Goal: Information Seeking & Learning: Learn about a topic

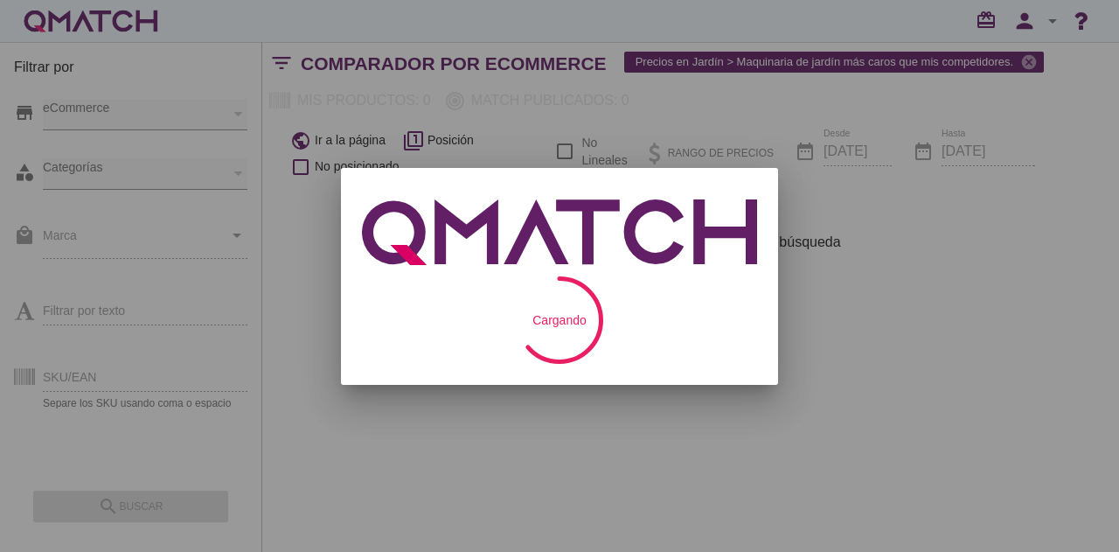
checkbox input "false"
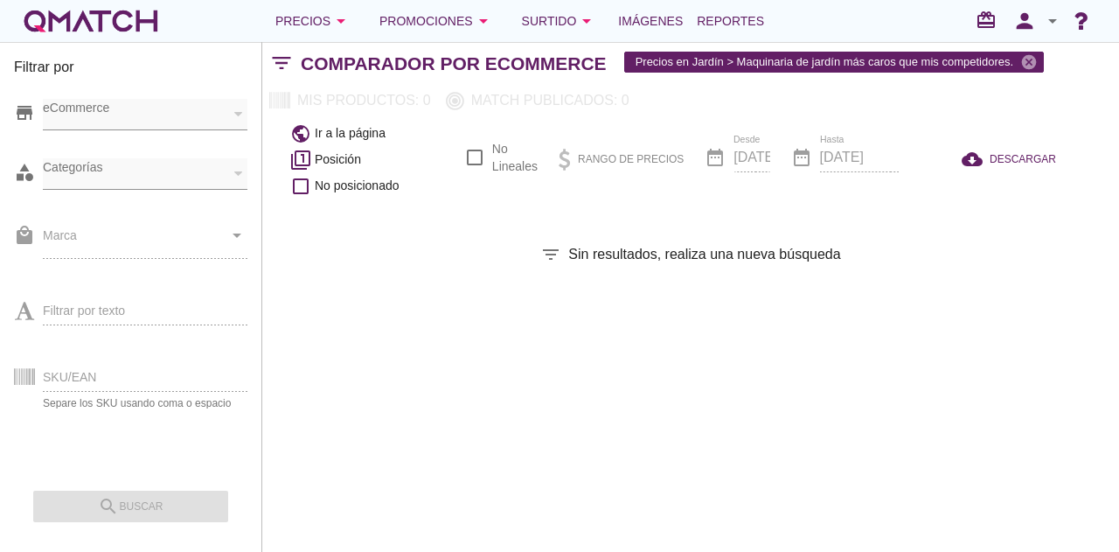
checkbox input "false"
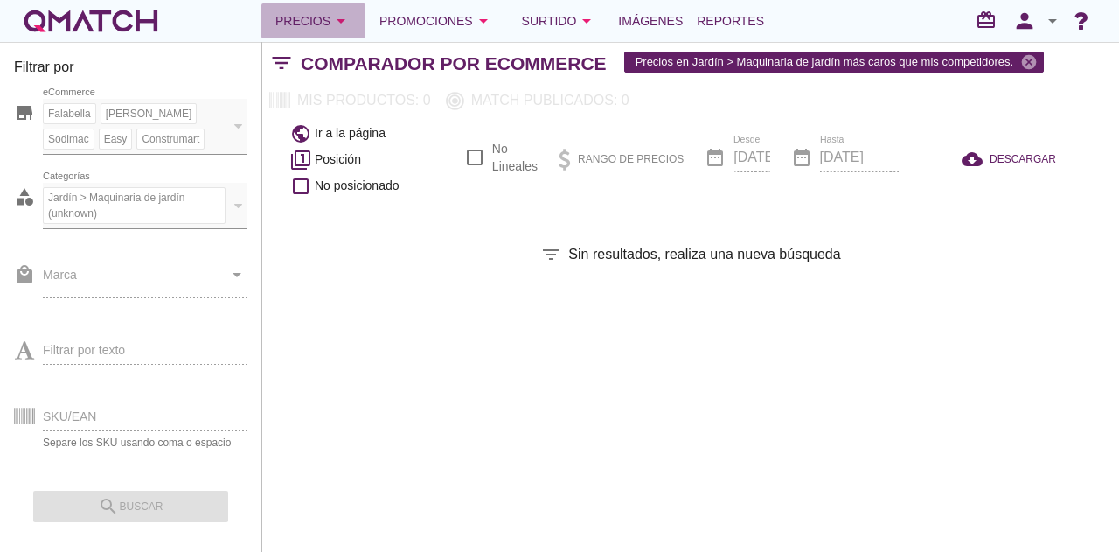
click at [318, 26] on div "Precios arrow_drop_down" at bounding box center [313, 20] width 76 height 21
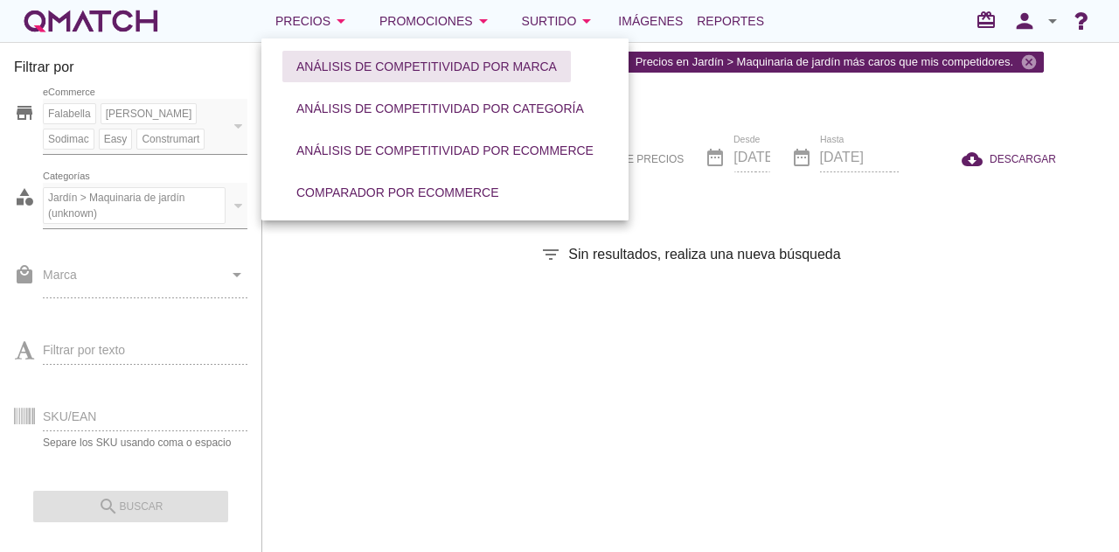
click at [321, 67] on div "Análisis de competitividad por marca" at bounding box center [426, 67] width 261 height 18
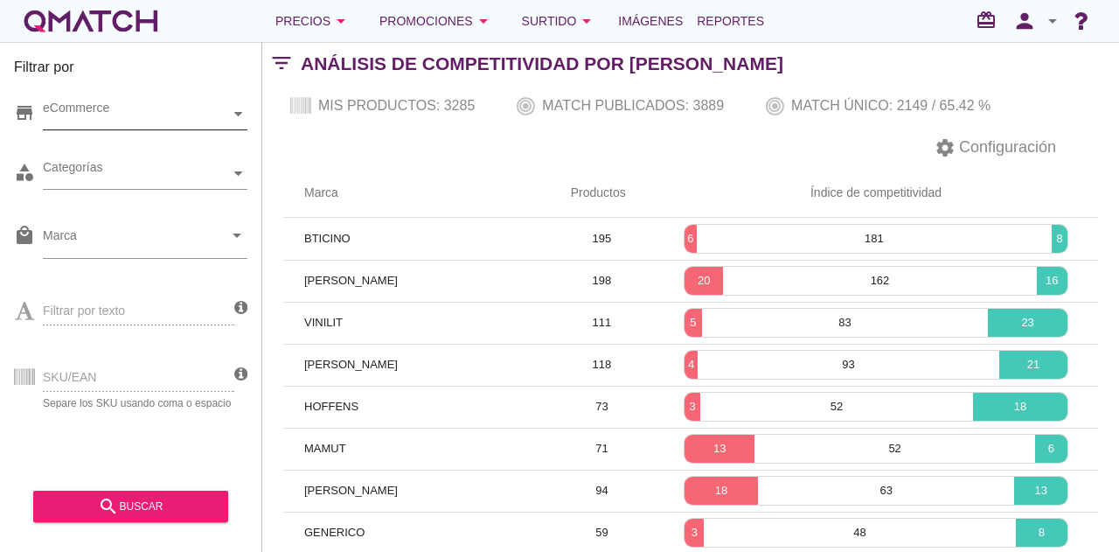
click at [98, 120] on div "eCommerce" at bounding box center [136, 114] width 187 height 18
click at [102, 130] on div "eCommerce [GEOGRAPHIC_DATA]" at bounding box center [145, 114] width 205 height 31
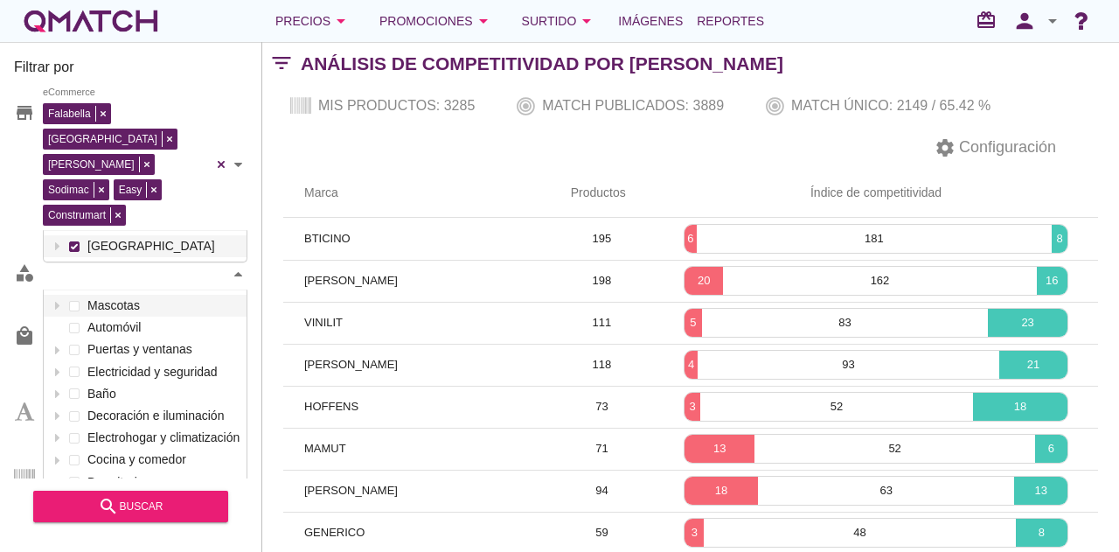
click at [94, 265] on div "Categorías" at bounding box center [136, 274] width 187 height 18
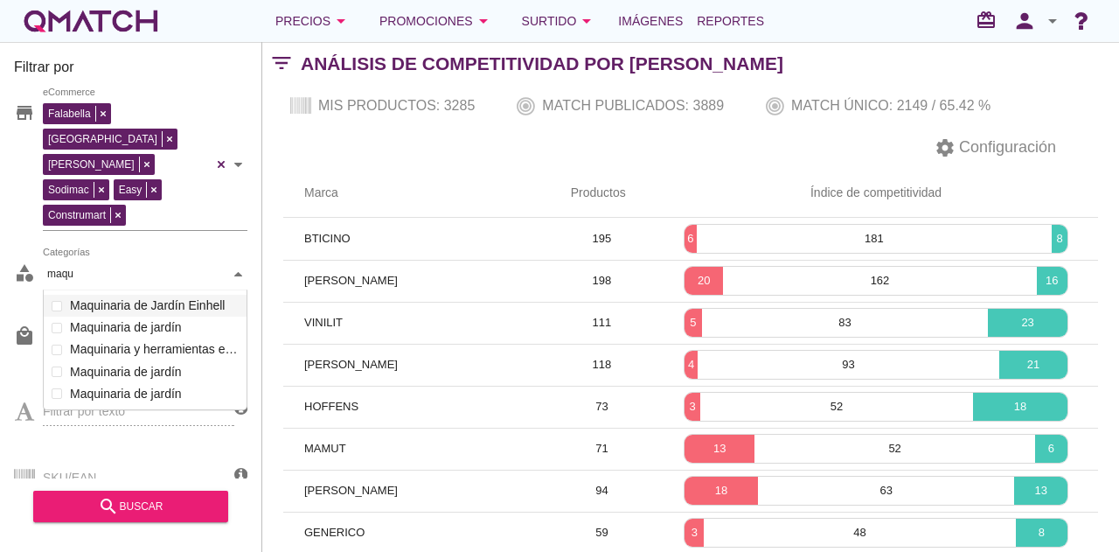
scroll to position [121, 205]
click at [75, 272] on div "Categorías maquin maquin Mascotas Automóvil Puertas y ventanas Electricidad y s…" at bounding box center [145, 274] width 205 height 31
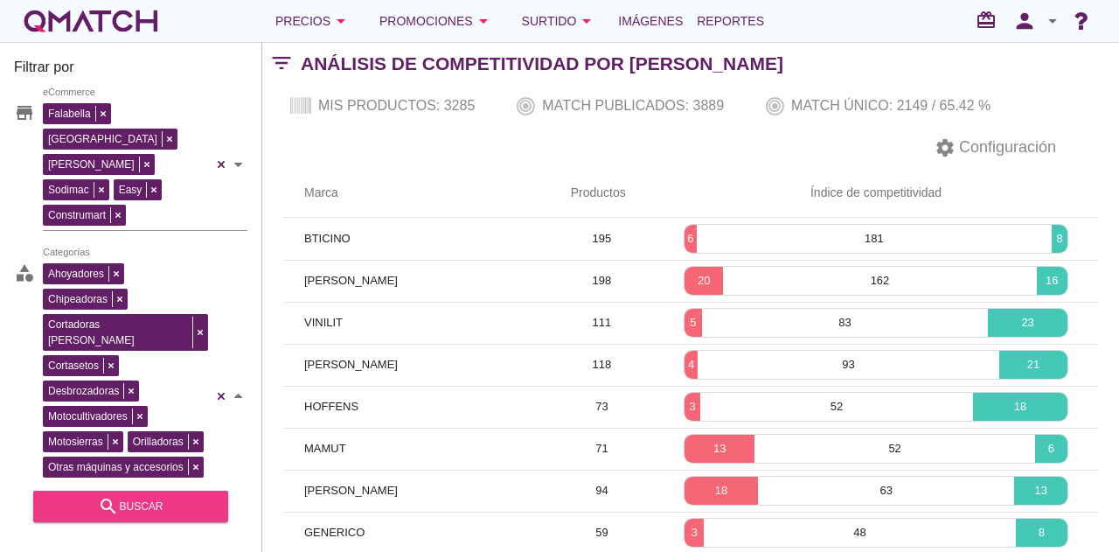
type input "maquin"
click at [131, 503] on div "search buscar" at bounding box center [130, 506] width 167 height 21
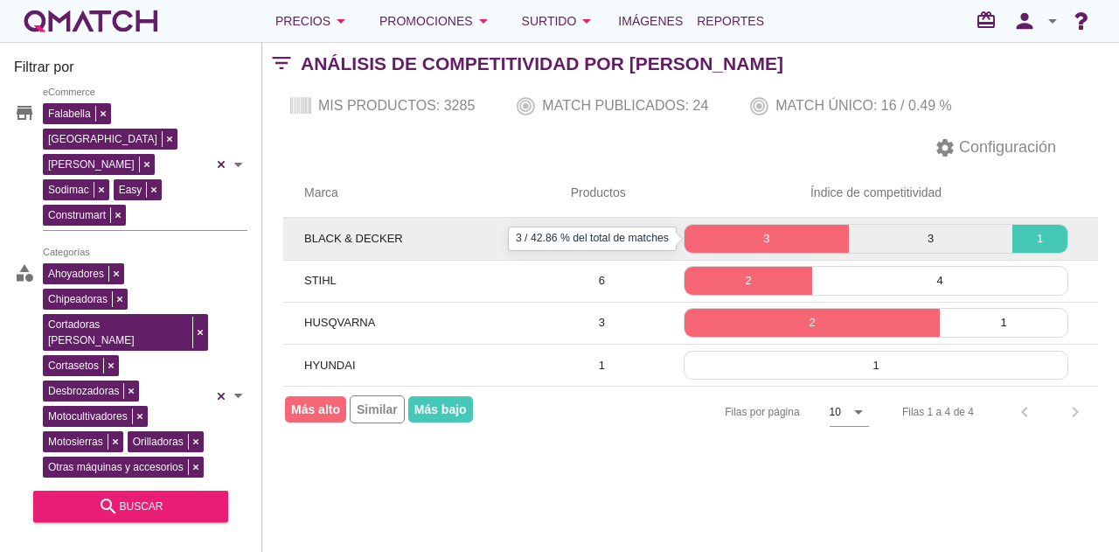
click at [818, 239] on p "3" at bounding box center [767, 238] width 164 height 17
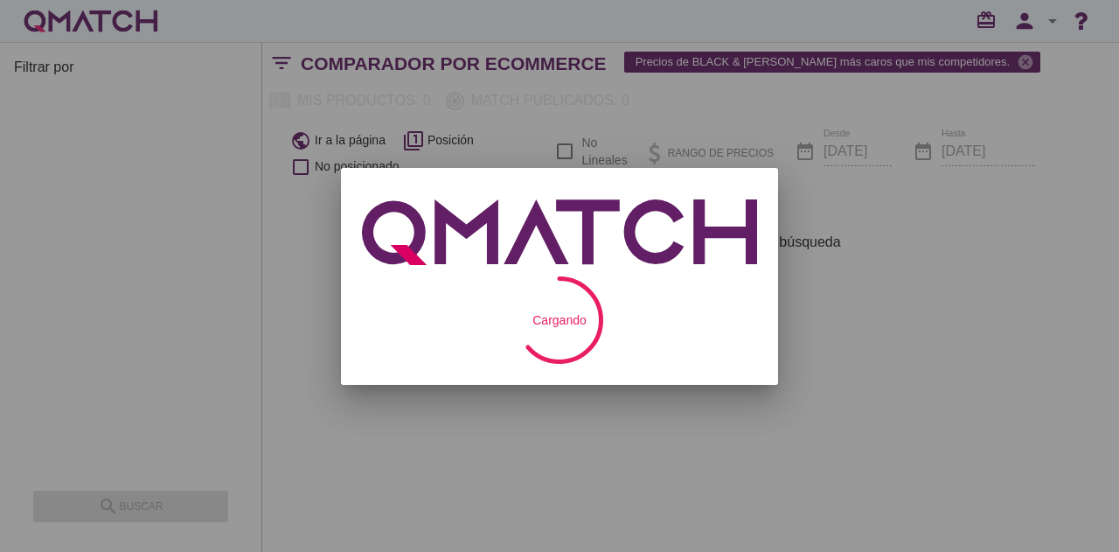
checkbox input "false"
